Goal: Transaction & Acquisition: Download file/media

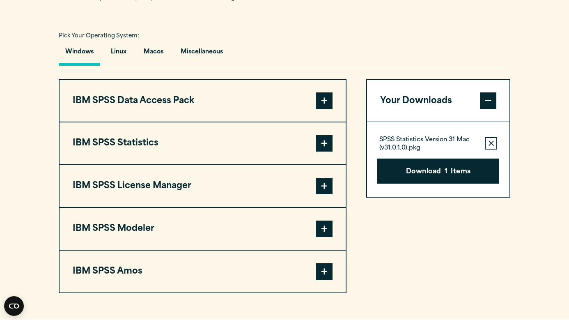
scroll to position [573, 0]
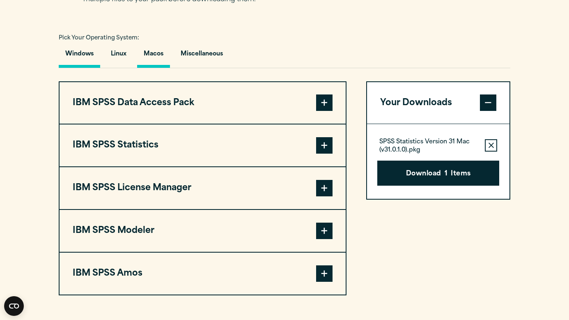
click at [153, 68] on button "Macos" at bounding box center [153, 55] width 33 height 23
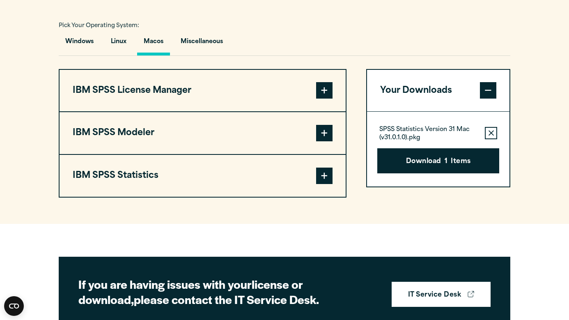
scroll to position [586, 0]
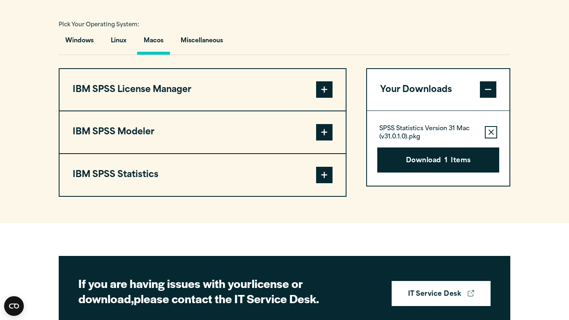
click at [322, 183] on span at bounding box center [324, 175] width 16 height 16
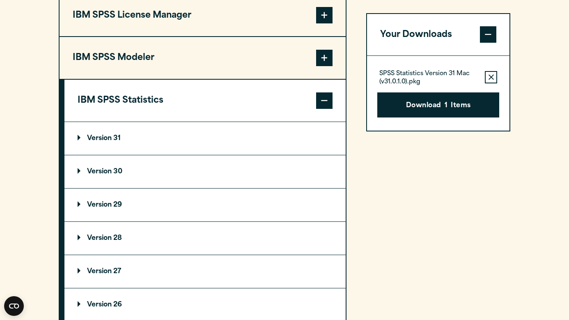
scroll to position [662, 0]
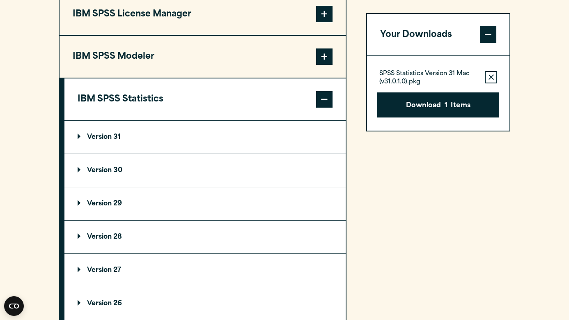
click at [87, 174] on p "Version 30" at bounding box center [100, 170] width 45 height 7
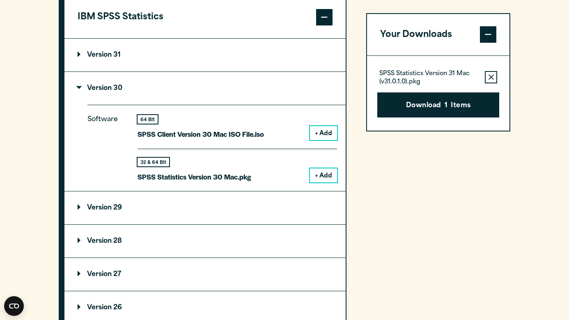
scroll to position [745, 0]
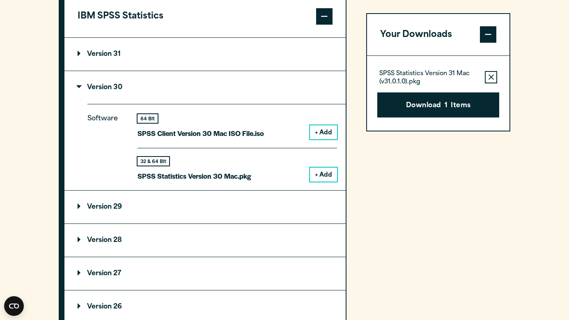
click at [318, 181] on button "+ Add" at bounding box center [323, 174] width 27 height 14
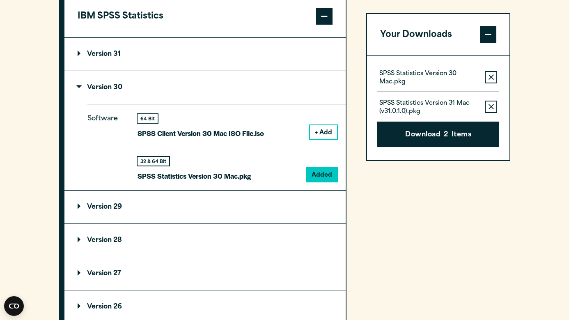
click at [494, 105] on button "Remove this item from your software download list" at bounding box center [490, 107] width 12 height 12
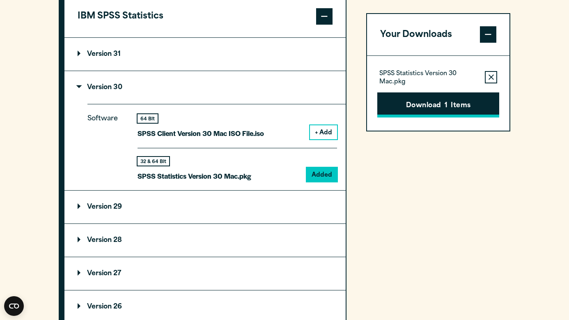
click at [434, 106] on button "Download 1 Items" at bounding box center [438, 104] width 122 height 25
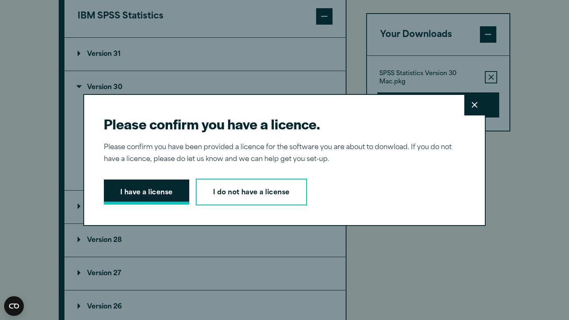
click at [144, 185] on button "I have a license" at bounding box center [146, 191] width 85 height 25
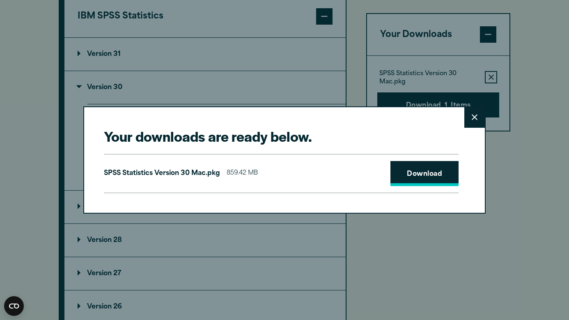
click at [443, 175] on link "Download" at bounding box center [424, 173] width 68 height 25
click at [425, 259] on div "Your downloads are ready below. Close SPSS Statistics Version 30 Mac.pkg 859.42…" at bounding box center [284, 160] width 569 height 320
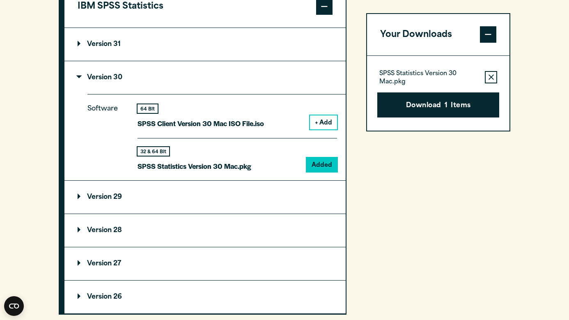
scroll to position [758, 0]
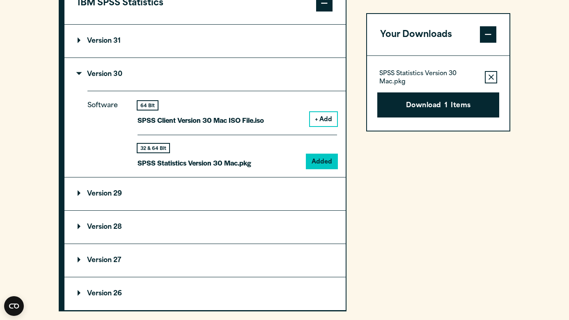
click at [86, 44] on p "Version 31" at bounding box center [99, 41] width 43 height 7
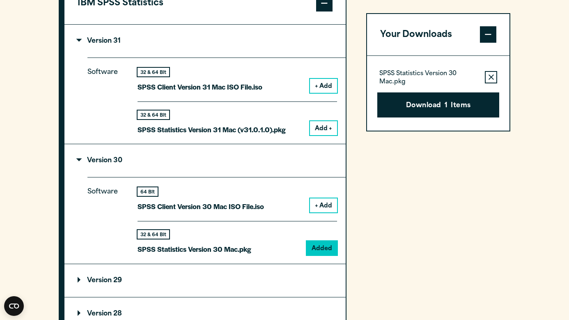
click at [323, 135] on button "Add +" at bounding box center [323, 128] width 27 height 14
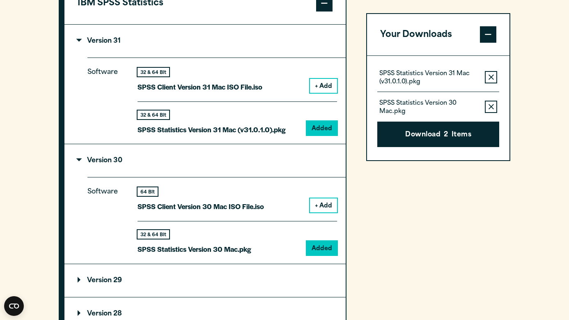
click at [486, 102] on button "Remove this item from your software download list" at bounding box center [490, 107] width 12 height 12
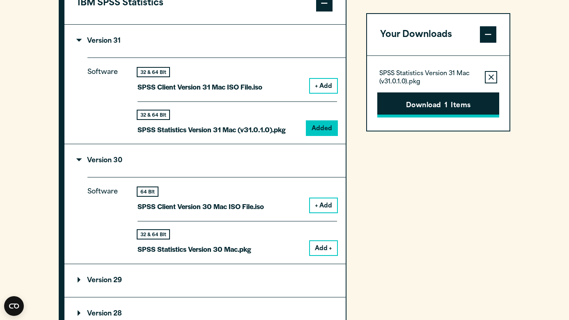
click at [451, 103] on button "Download 1 Items" at bounding box center [438, 104] width 122 height 25
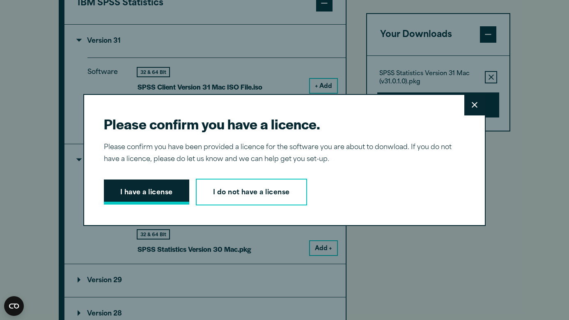
click at [160, 196] on button "I have a license" at bounding box center [146, 191] width 85 height 25
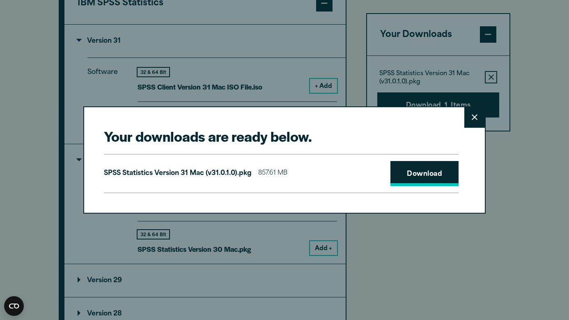
click at [439, 183] on link "Download" at bounding box center [424, 173] width 68 height 25
